Goal: Task Accomplishment & Management: Manage account settings

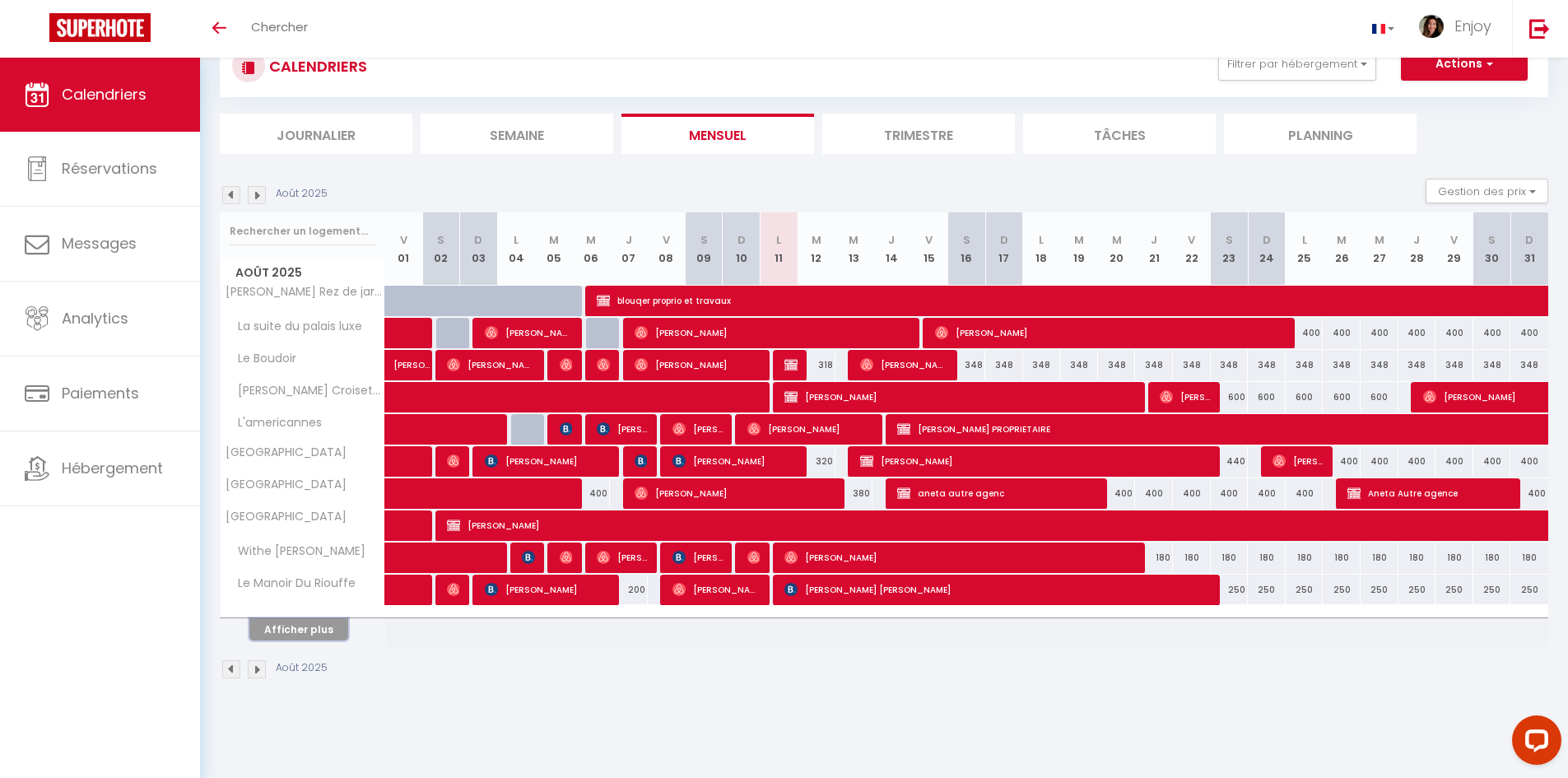
click at [327, 633] on button "Afficher plus" at bounding box center [299, 629] width 99 height 22
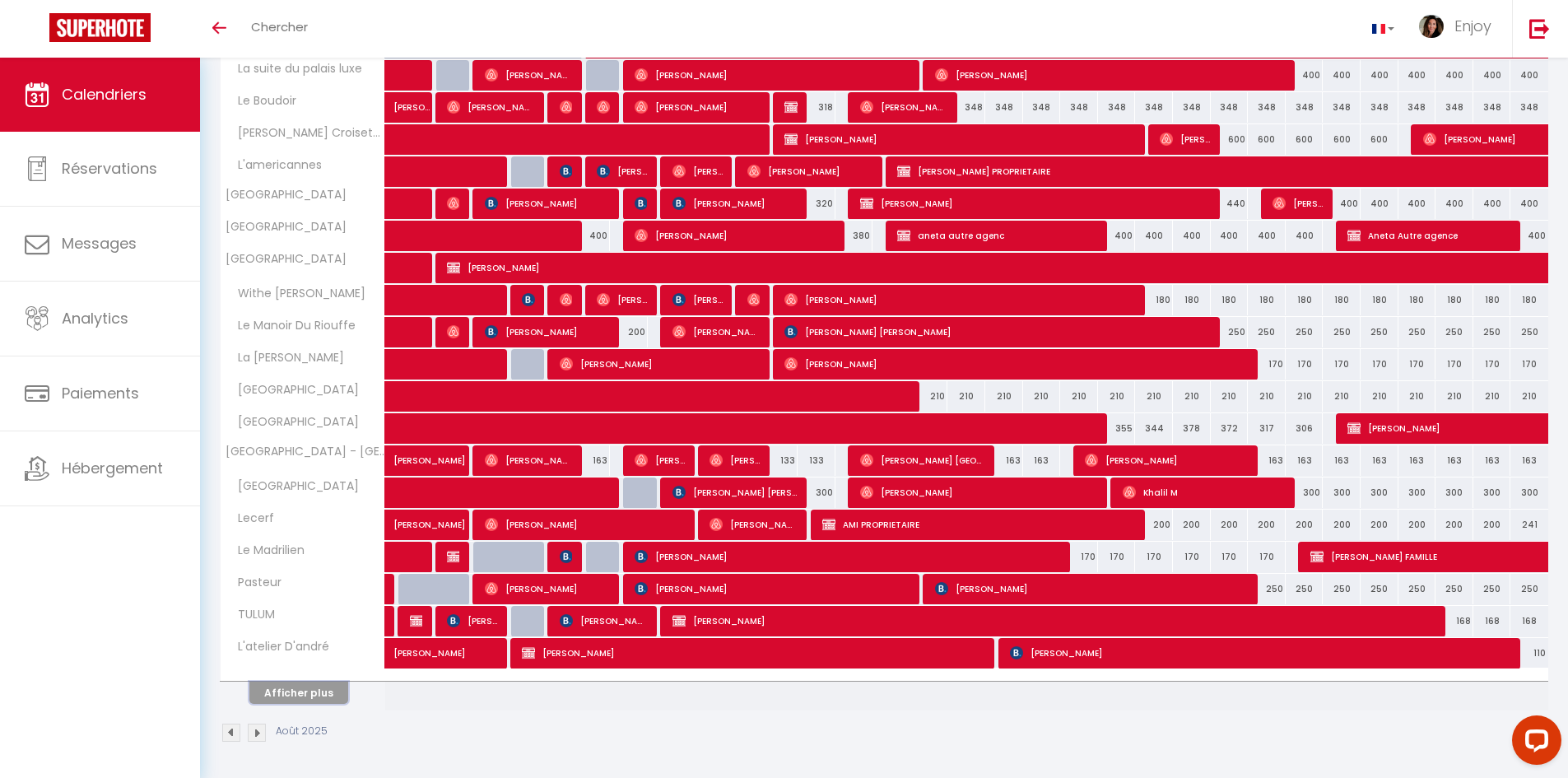
scroll to position [316, 0]
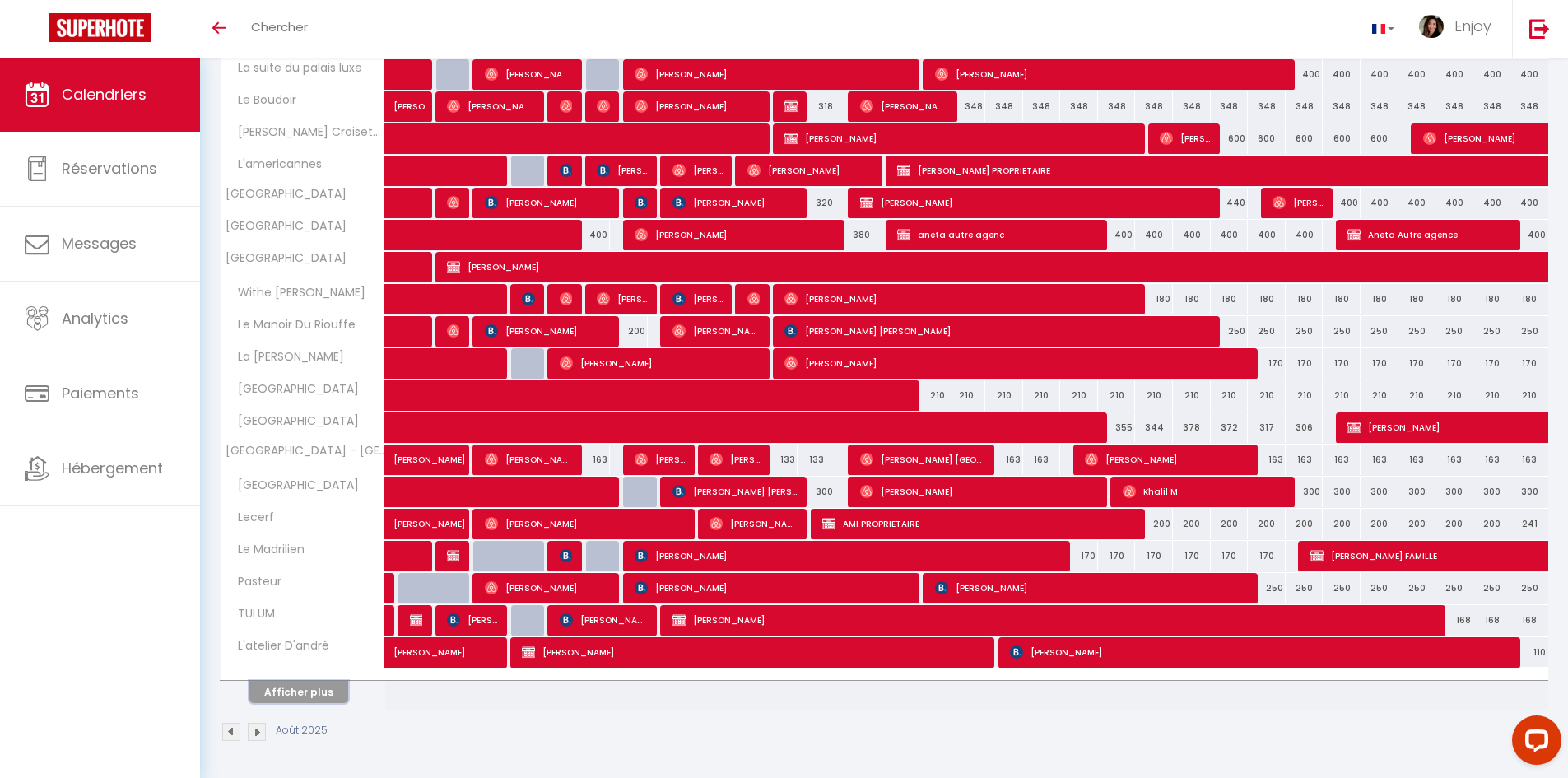
click at [332, 696] on button "Afficher plus" at bounding box center [299, 692] width 99 height 22
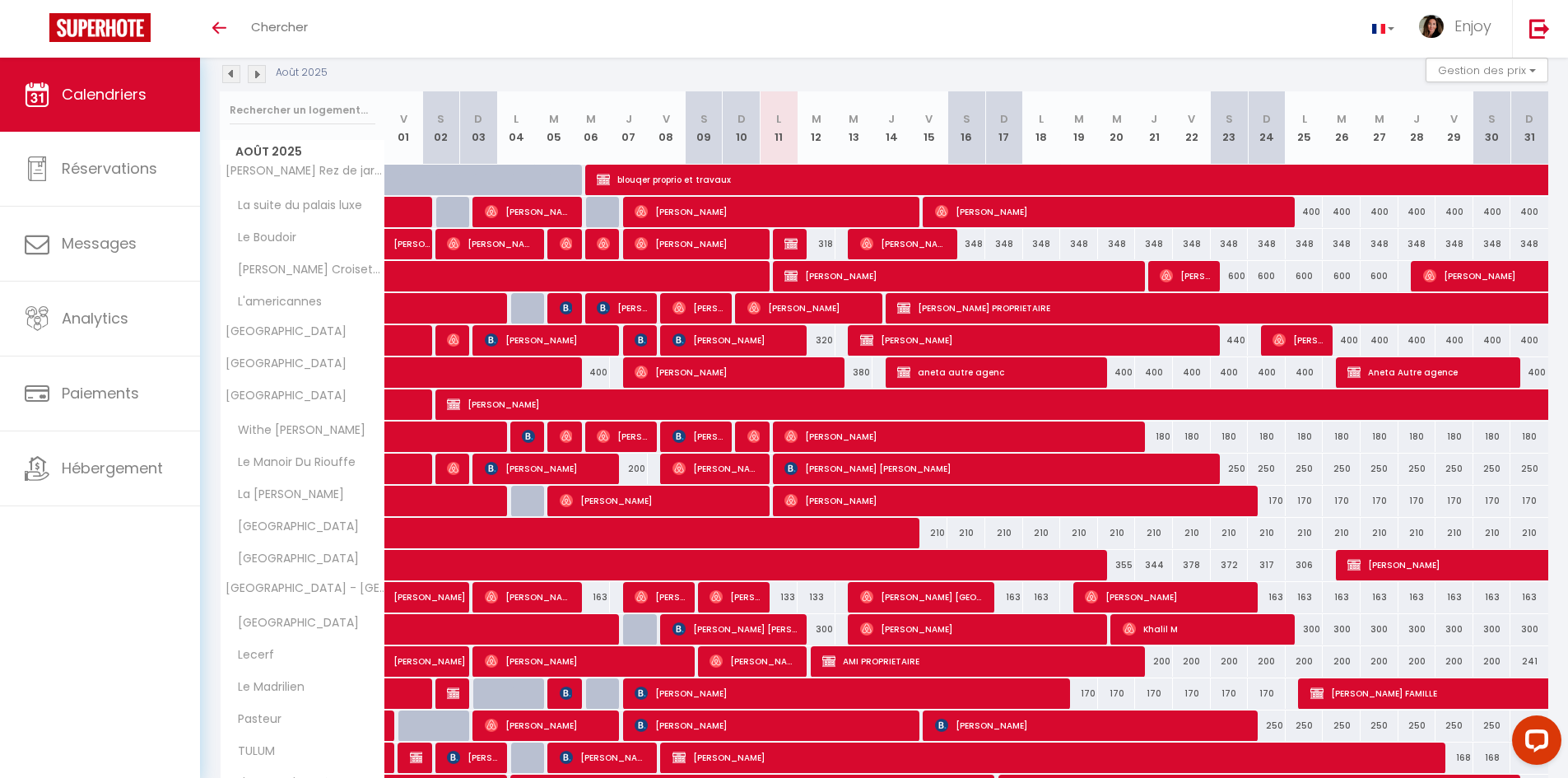
scroll to position [469, 0]
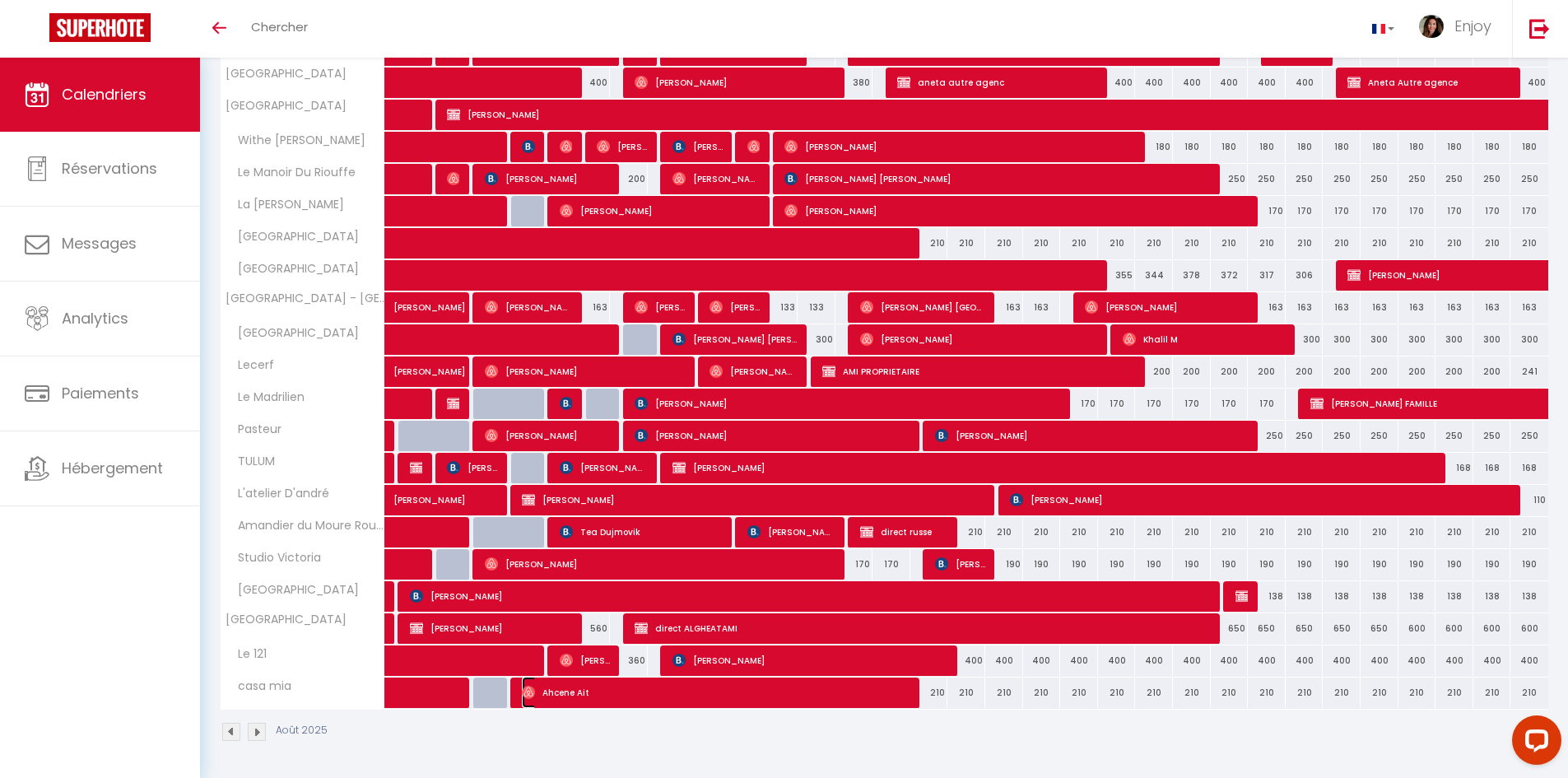
click at [880, 695] on span "Ahcene Ait" at bounding box center [717, 692] width 391 height 31
select select "OK"
select select "0"
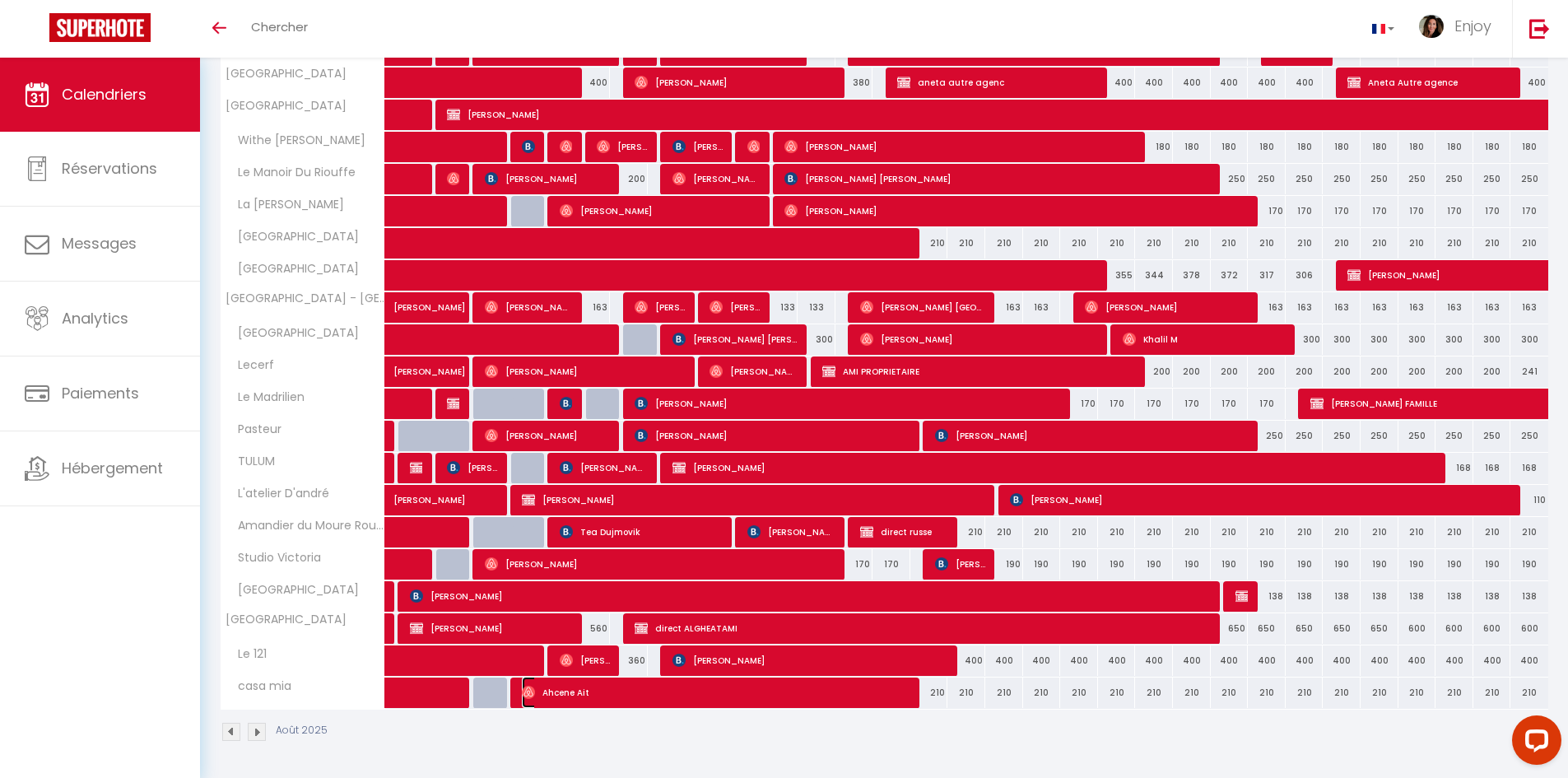
select select "1"
select select
